Goal: Task Accomplishment & Management: Use online tool/utility

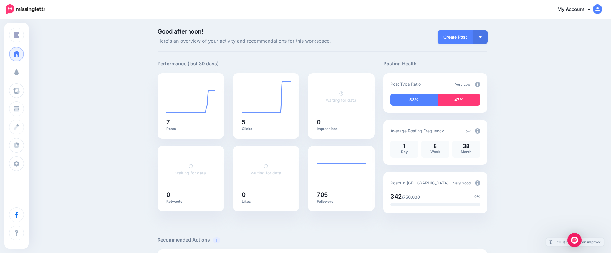
click at [19, 72] on span at bounding box center [17, 73] width 8 height 6
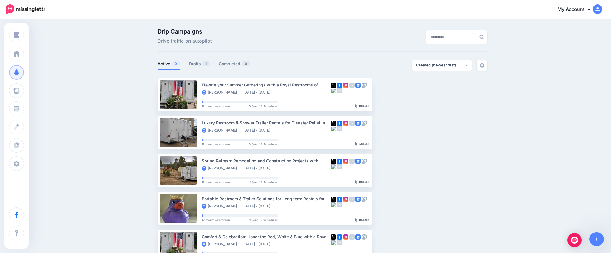
click at [201, 64] on link "Drafts 1" at bounding box center [199, 63] width 21 height 7
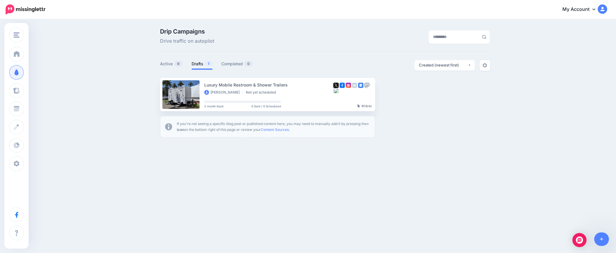
click at [395, 94] on link "Setup Campaign" at bounding box center [399, 94] width 40 height 11
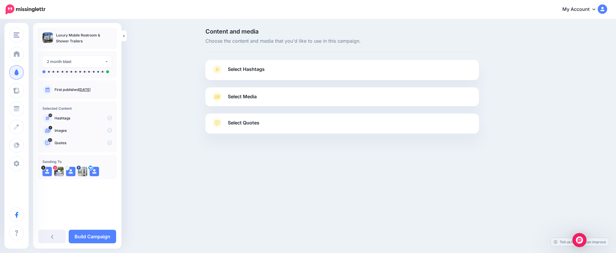
click at [256, 69] on span "Select Hashtags" at bounding box center [246, 69] width 37 height 8
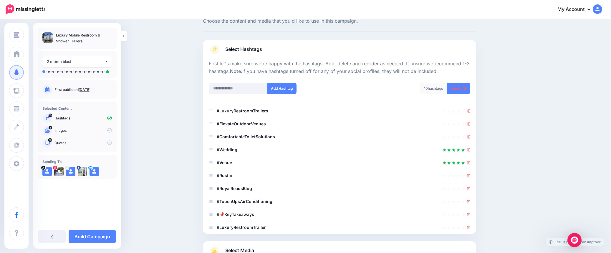
scroll to position [29, 0]
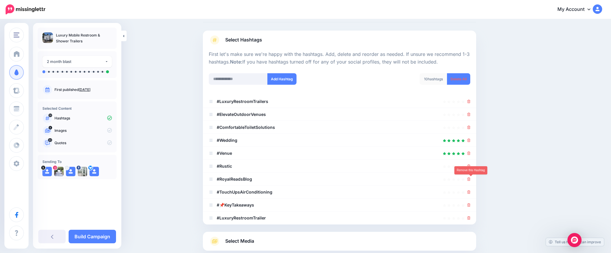
click at [470, 179] on icon at bounding box center [469, 180] width 3 height 4
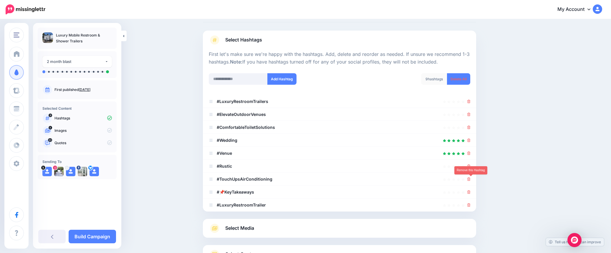
click at [471, 179] on icon at bounding box center [469, 180] width 3 height 4
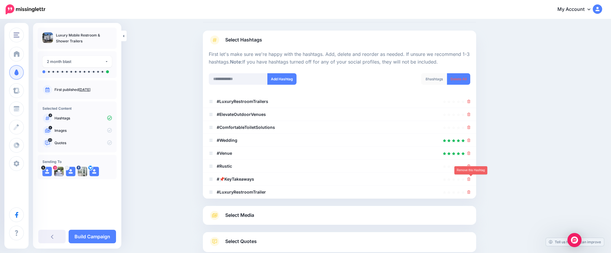
click at [471, 179] on icon at bounding box center [469, 180] width 3 height 4
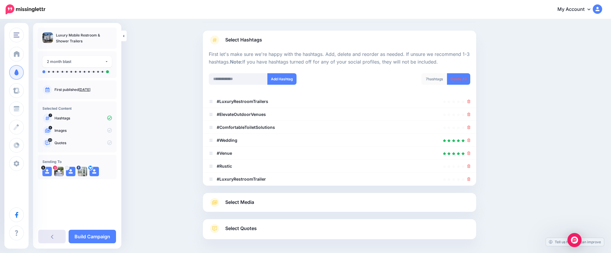
click at [50, 237] on link at bounding box center [51, 237] width 27 height 14
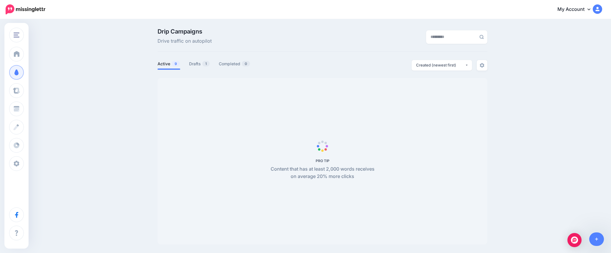
click at [199, 63] on link "Drafts 1" at bounding box center [199, 63] width 21 height 7
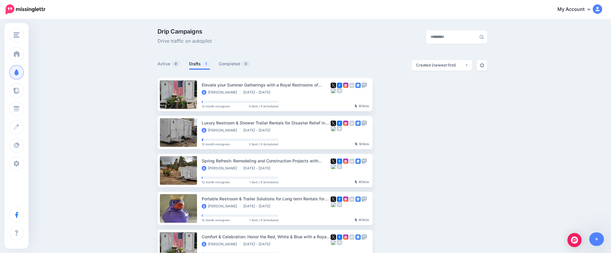
click at [198, 65] on link "Drafts 1" at bounding box center [199, 63] width 21 height 7
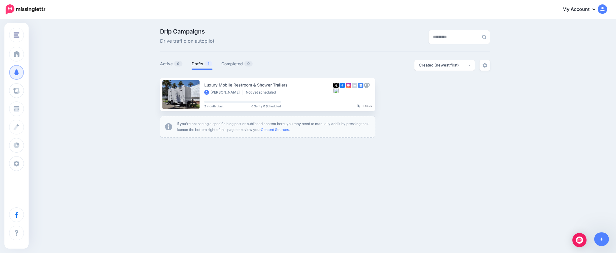
click at [188, 95] on link at bounding box center [180, 94] width 37 height 29
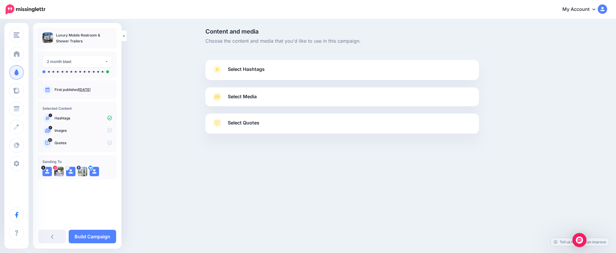
click at [248, 71] on span "Select Hashtags" at bounding box center [246, 69] width 37 height 8
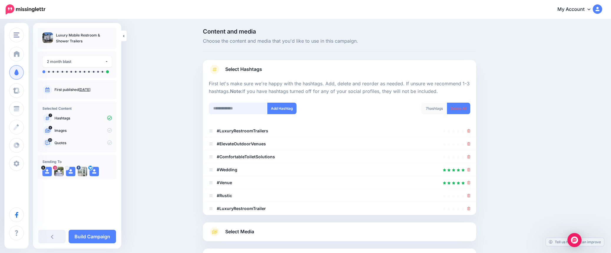
click at [232, 107] on input "text" at bounding box center [238, 108] width 59 height 11
type input "**********"
click at [281, 108] on button "Add Hashtag" at bounding box center [281, 108] width 29 height 11
click at [246, 110] on input "text" at bounding box center [238, 108] width 59 height 11
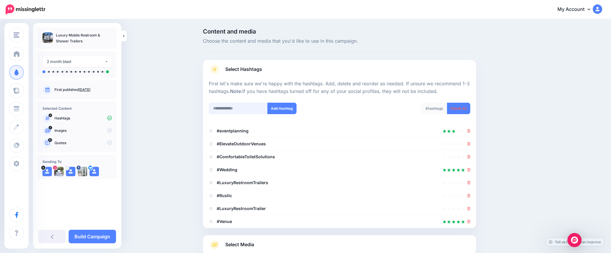
scroll to position [67, 0]
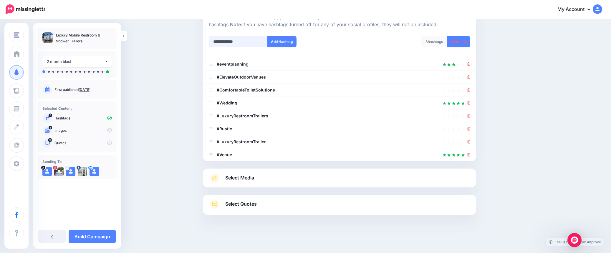
type input "**********"
click at [283, 39] on button "Add Hashtag" at bounding box center [281, 41] width 29 height 11
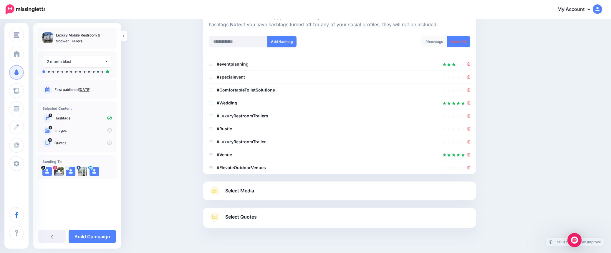
scroll to position [80, 0]
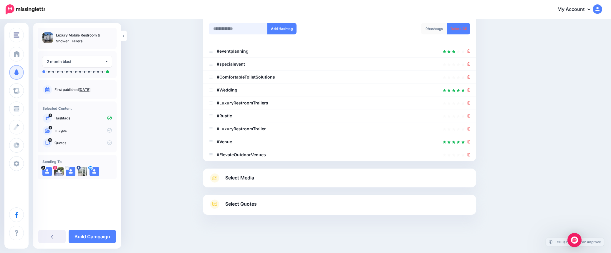
click at [235, 29] on input "text" at bounding box center [238, 28] width 59 height 11
type input "**********"
click at [285, 29] on button "Add Hashtag" at bounding box center [281, 28] width 29 height 11
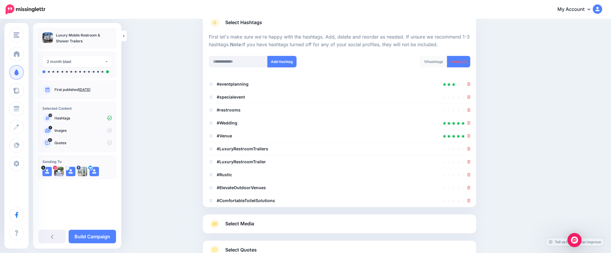
scroll to position [93, 0]
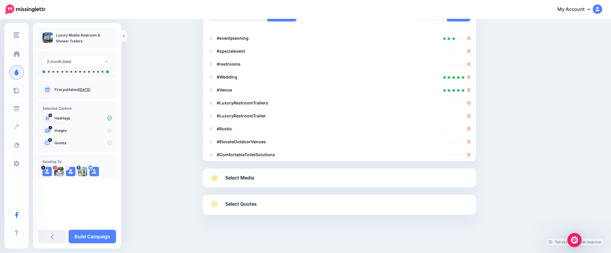
click at [242, 176] on span "Select Media" at bounding box center [239, 178] width 29 height 8
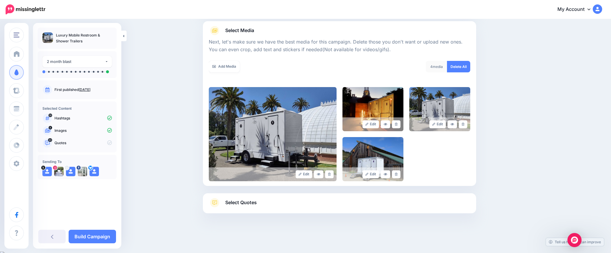
scroll to position [65, 0]
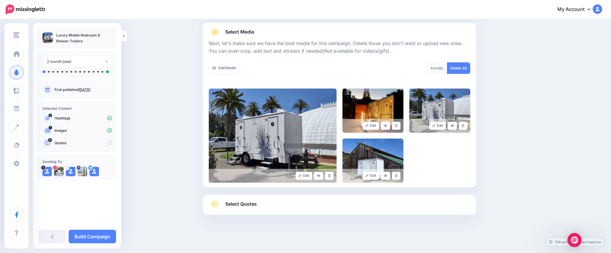
click at [224, 65] on link "Add Media" at bounding box center [224, 67] width 31 height 11
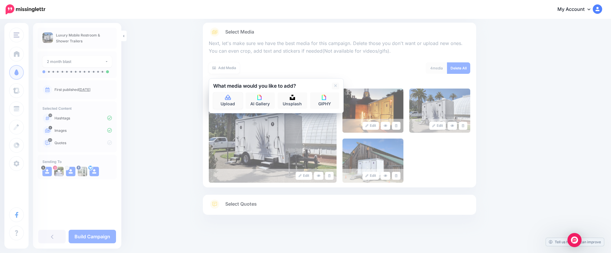
click at [229, 98] on icon at bounding box center [228, 97] width 6 height 5
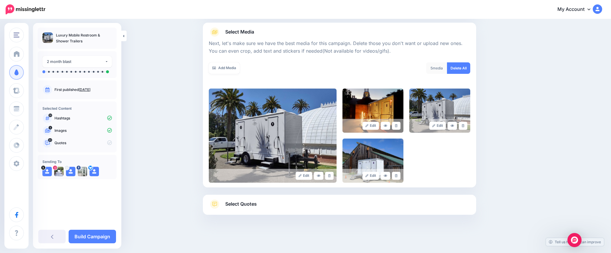
click at [228, 63] on link "Add Media" at bounding box center [224, 67] width 31 height 11
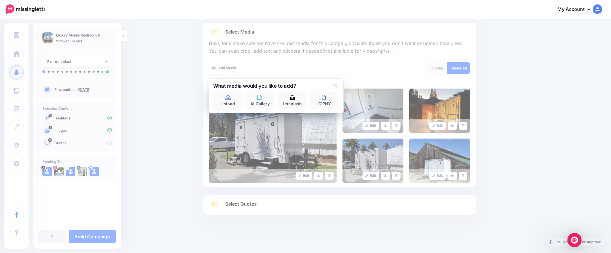
click at [228, 99] on icon at bounding box center [228, 97] width 7 height 5
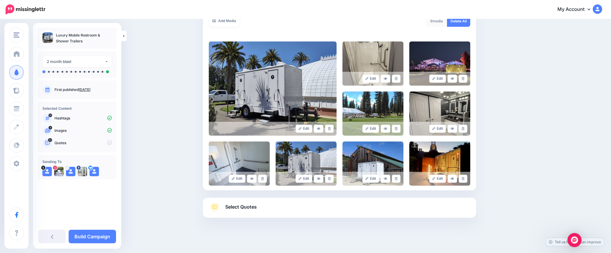
scroll to position [115, 0]
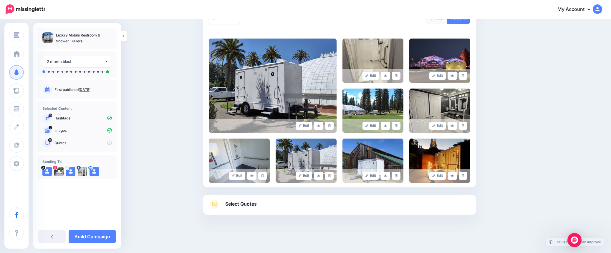
click at [244, 205] on span "Select Quotes" at bounding box center [241, 204] width 32 height 8
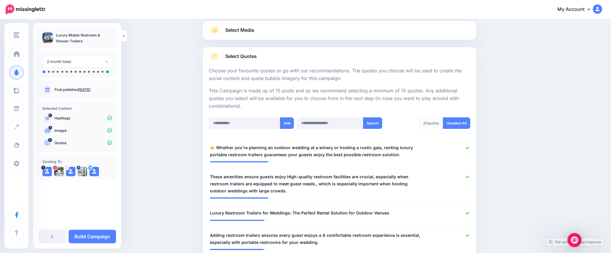
scroll to position [0, 0]
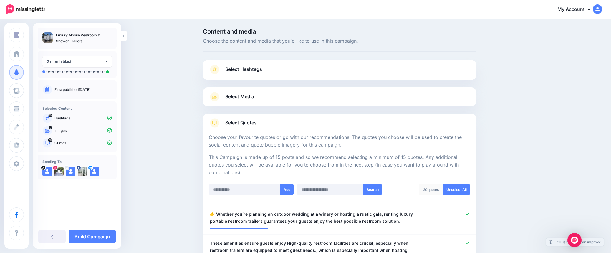
click at [298, 95] on link "Select Media" at bounding box center [340, 96] width 262 height 9
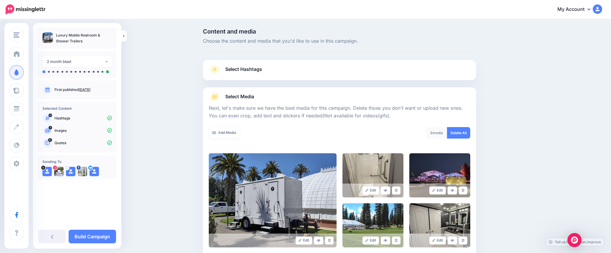
click at [87, 238] on link "Build Campaign" at bounding box center [92, 237] width 47 height 14
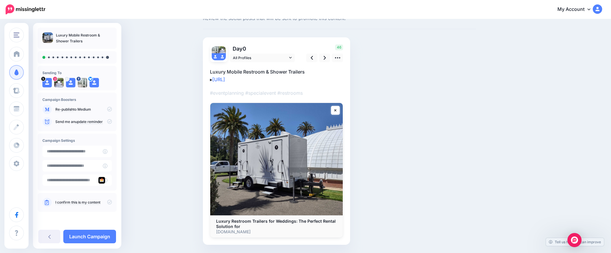
scroll to position [29, 0]
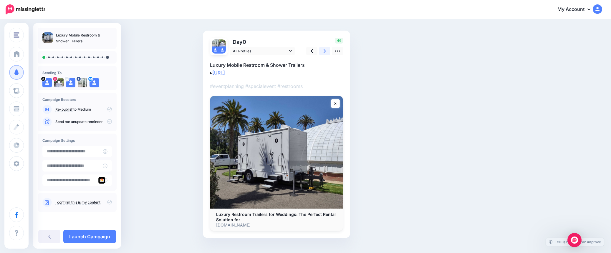
click at [326, 49] on icon at bounding box center [325, 51] width 2 height 4
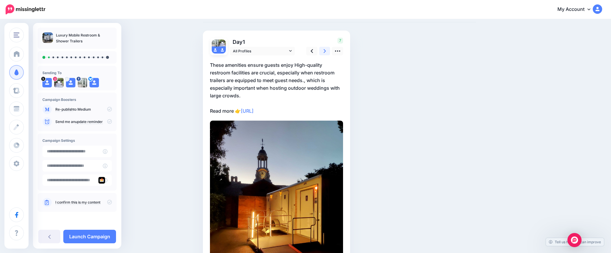
scroll to position [0, 0]
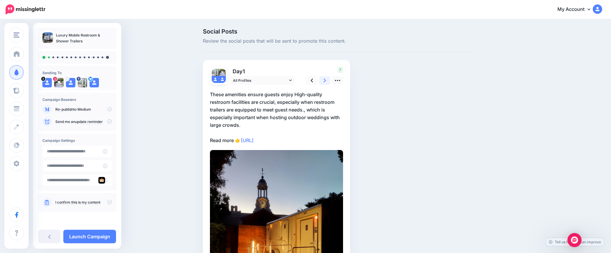
click at [329, 80] on link at bounding box center [324, 80] width 11 height 9
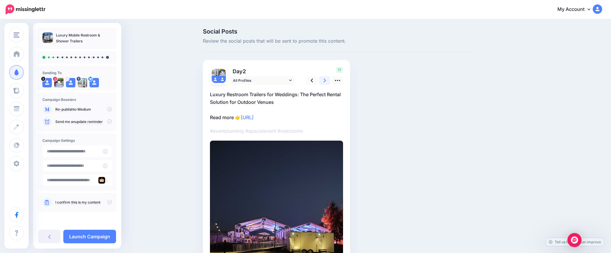
click at [329, 80] on link at bounding box center [324, 80] width 11 height 9
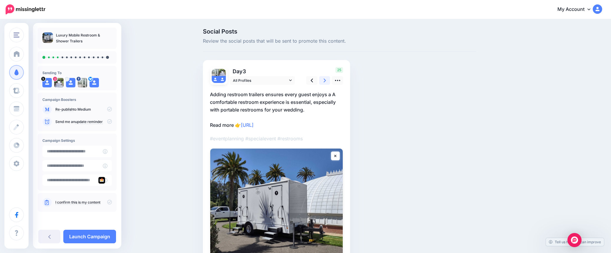
click at [329, 80] on link at bounding box center [324, 80] width 11 height 9
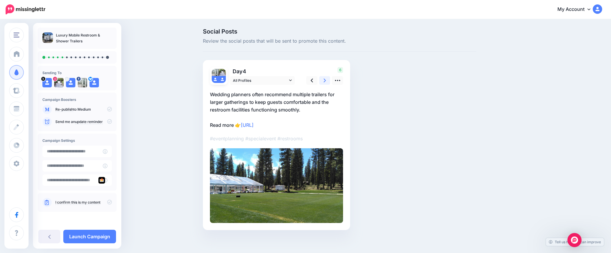
click at [329, 80] on link at bounding box center [324, 80] width 11 height 9
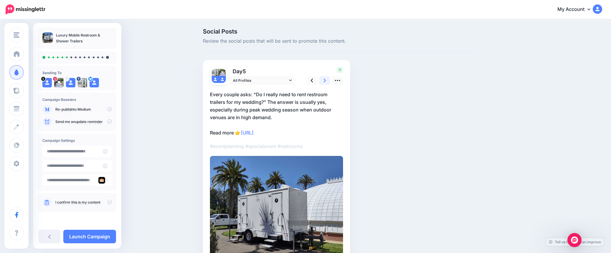
click at [329, 80] on link at bounding box center [324, 80] width 11 height 9
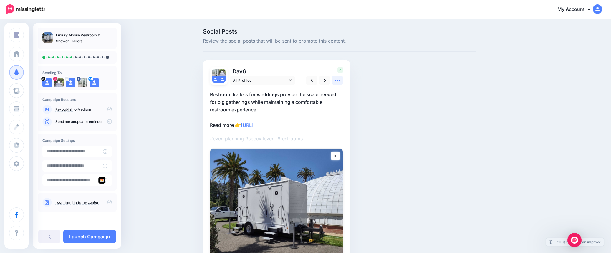
click at [336, 81] on link at bounding box center [337, 80] width 11 height 9
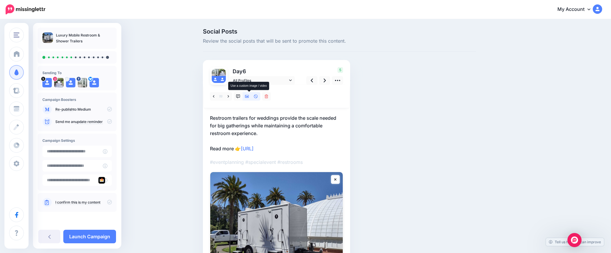
click at [249, 97] on icon at bounding box center [247, 96] width 4 height 3
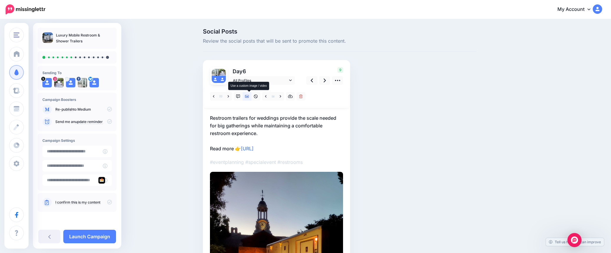
click at [249, 97] on icon at bounding box center [247, 96] width 4 height 3
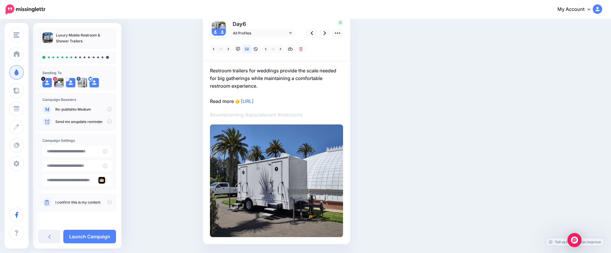
scroll to position [59, 0]
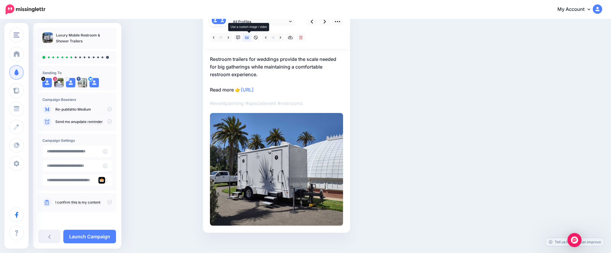
click at [249, 37] on icon at bounding box center [247, 38] width 4 height 4
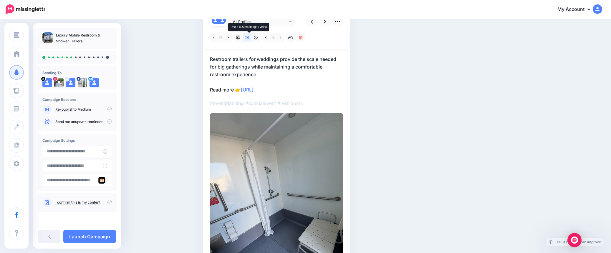
click at [249, 37] on icon at bounding box center [247, 38] width 4 height 4
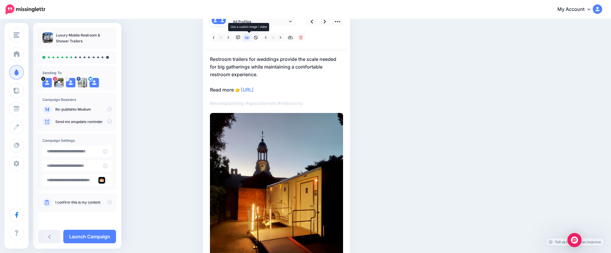
click at [249, 37] on icon at bounding box center [247, 38] width 4 height 4
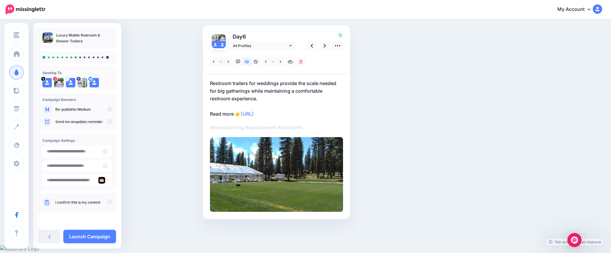
scroll to position [27, 0]
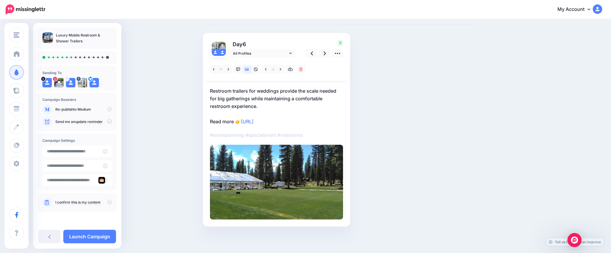
click at [251, 37] on div "Day 6 All Profiles 9" at bounding box center [276, 130] width 147 height 194
click at [325, 52] on link at bounding box center [324, 53] width 11 height 9
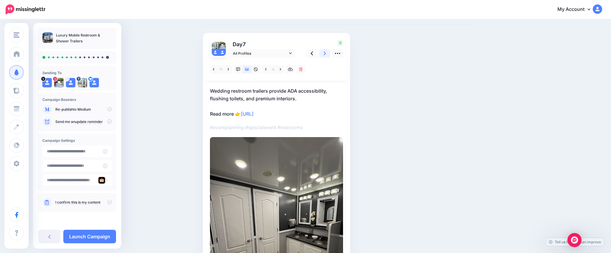
click at [325, 52] on link at bounding box center [324, 53] width 11 height 9
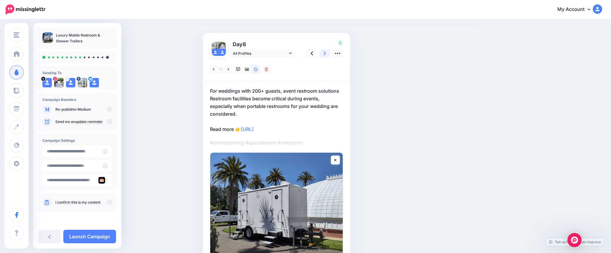
click at [326, 53] on link at bounding box center [324, 53] width 11 height 9
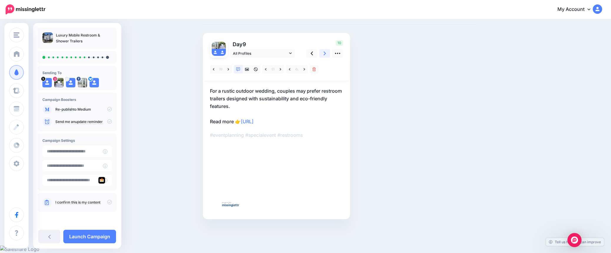
scroll to position [20, 0]
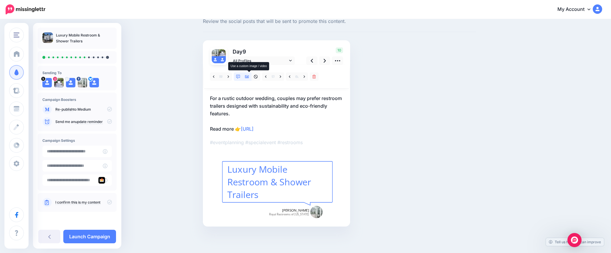
click at [249, 76] on icon at bounding box center [247, 77] width 4 height 4
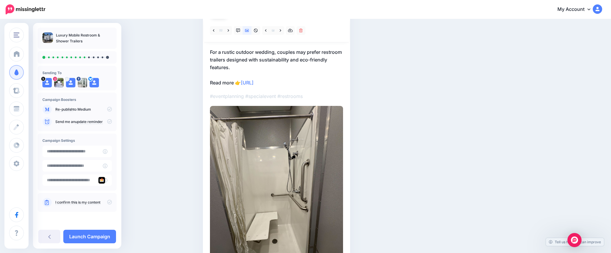
scroll to position [29, 0]
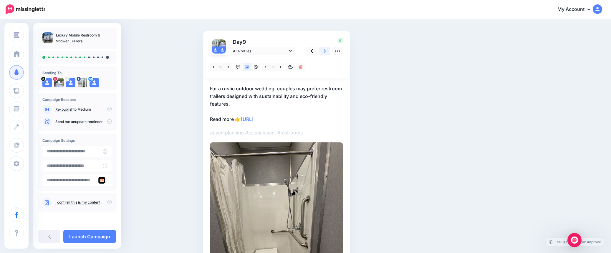
click at [326, 52] on icon at bounding box center [325, 51] width 2 height 6
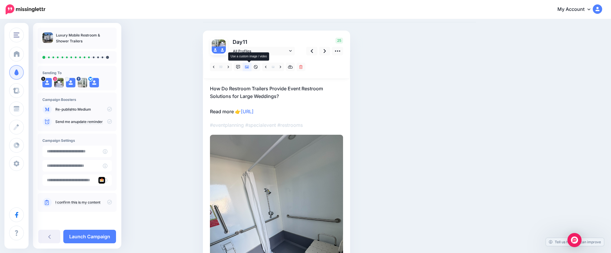
click at [249, 66] on icon at bounding box center [247, 67] width 4 height 3
click at [249, 65] on icon at bounding box center [247, 67] width 4 height 4
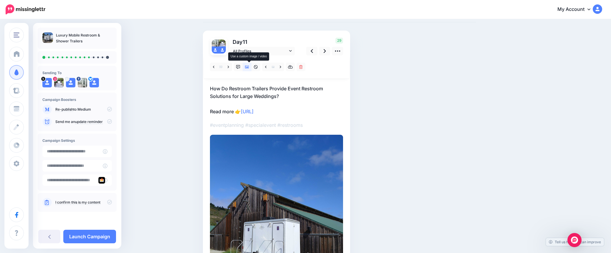
click at [249, 67] on icon at bounding box center [247, 67] width 4 height 4
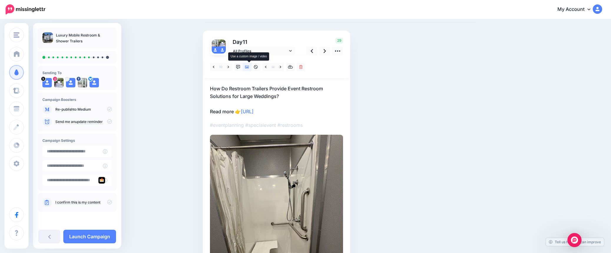
click at [249, 67] on icon at bounding box center [247, 67] width 4 height 4
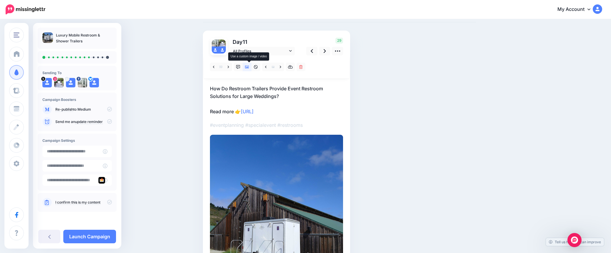
click at [249, 67] on icon at bounding box center [247, 67] width 4 height 4
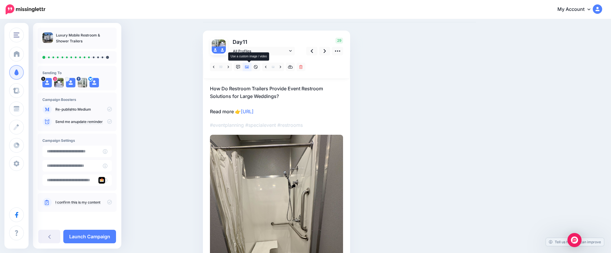
click at [249, 67] on icon at bounding box center [247, 67] width 4 height 4
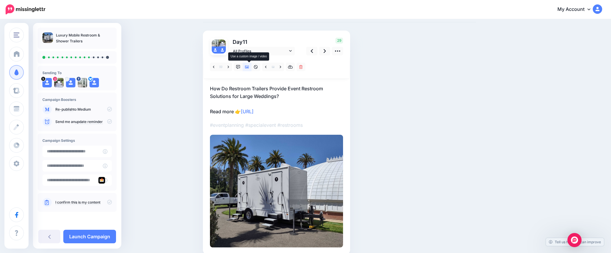
click at [249, 64] on link at bounding box center [247, 67] width 9 height 9
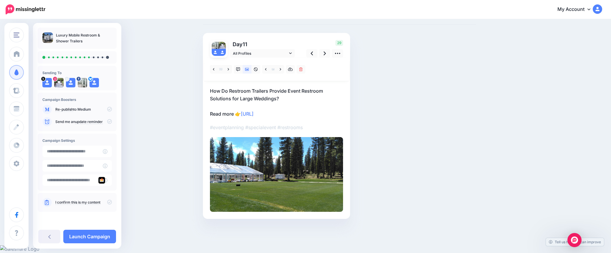
scroll to position [19, 0]
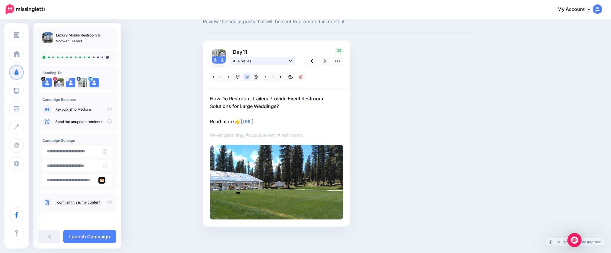
click at [249, 64] on span "All Profiles" at bounding box center [260, 61] width 55 height 6
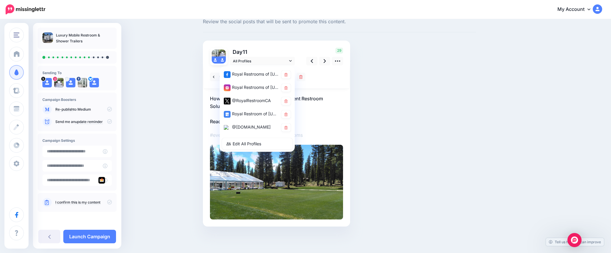
click at [375, 80] on div "Social Posts Review the social posts that will be sent to promote this content.…" at bounding box center [340, 126] width 282 height 235
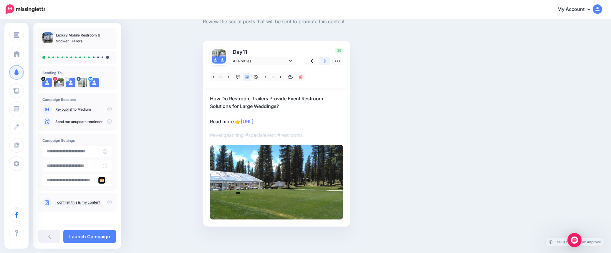
click at [329, 61] on link at bounding box center [324, 61] width 11 height 9
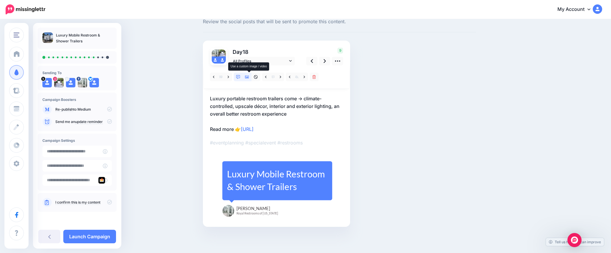
click at [252, 76] on link at bounding box center [247, 77] width 9 height 9
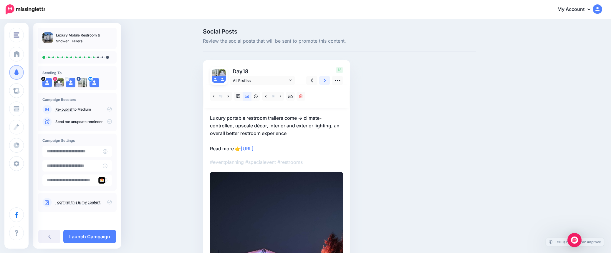
click at [329, 80] on link at bounding box center [324, 80] width 11 height 9
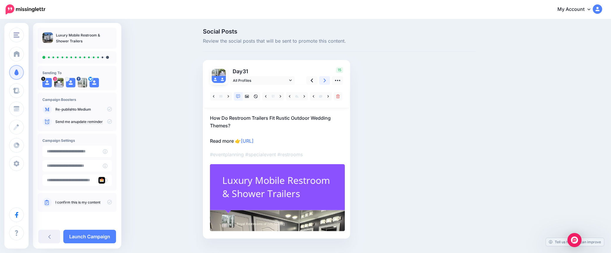
scroll to position [12, 0]
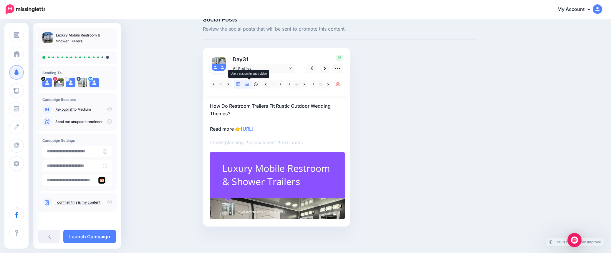
click at [249, 83] on icon at bounding box center [247, 84] width 4 height 4
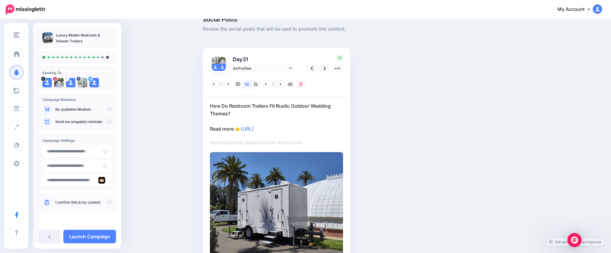
scroll to position [0, 0]
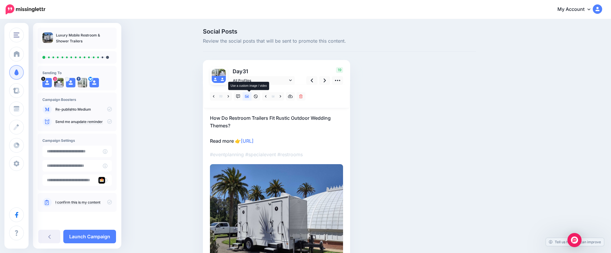
click at [249, 98] on icon at bounding box center [247, 96] width 4 height 3
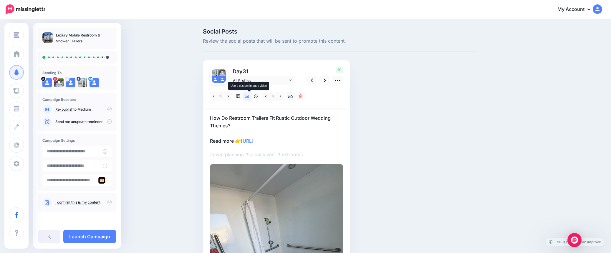
click at [249, 98] on icon at bounding box center [247, 96] width 4 height 3
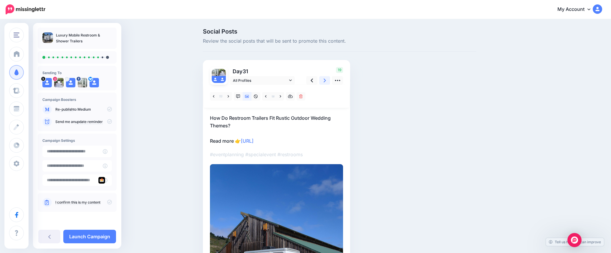
click at [325, 81] on link at bounding box center [324, 80] width 11 height 9
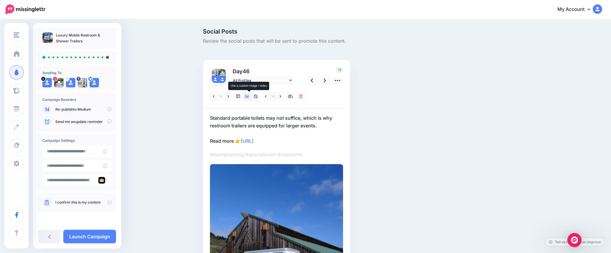
click at [249, 96] on icon at bounding box center [247, 97] width 4 height 4
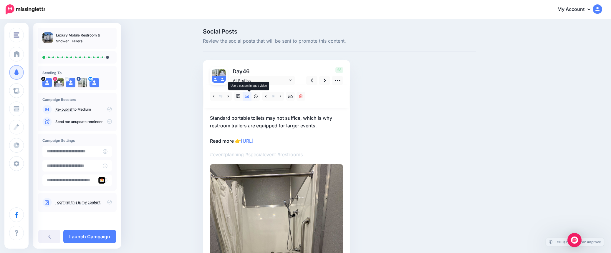
click at [249, 96] on icon at bounding box center [247, 97] width 4 height 4
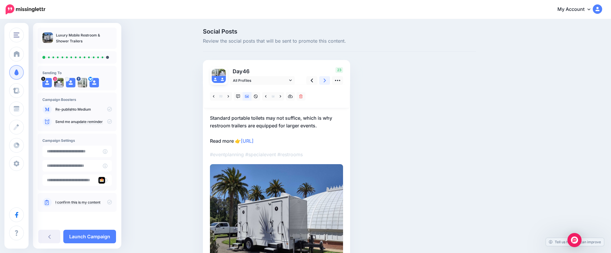
click at [329, 82] on link at bounding box center [324, 80] width 11 height 9
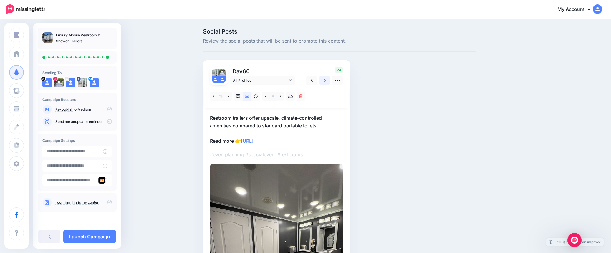
click at [329, 82] on link at bounding box center [324, 80] width 11 height 9
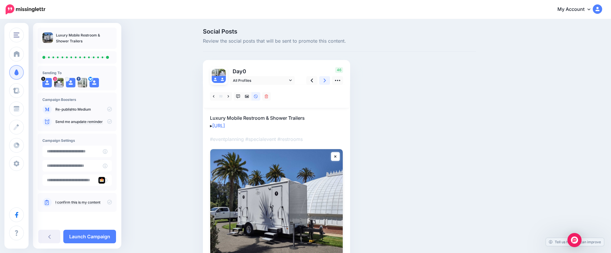
click at [329, 82] on link at bounding box center [324, 80] width 11 height 9
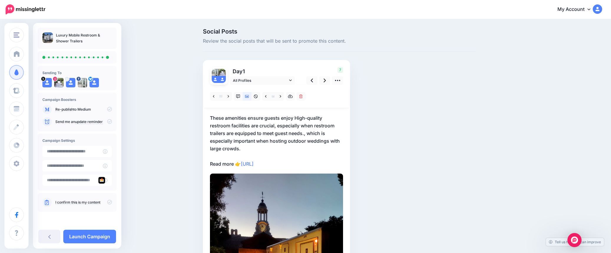
click at [95, 236] on link "Launch Campaign" at bounding box center [89, 237] width 53 height 14
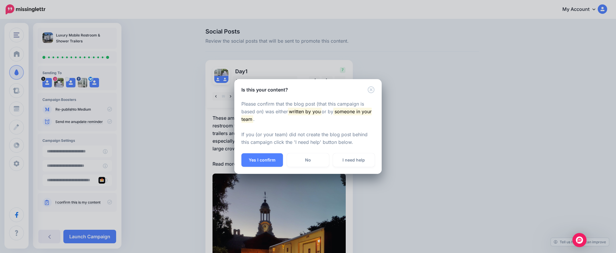
click at [257, 157] on button "Yes I confirm" at bounding box center [262, 160] width 42 height 14
